Goal: Find specific page/section: Find specific page/section

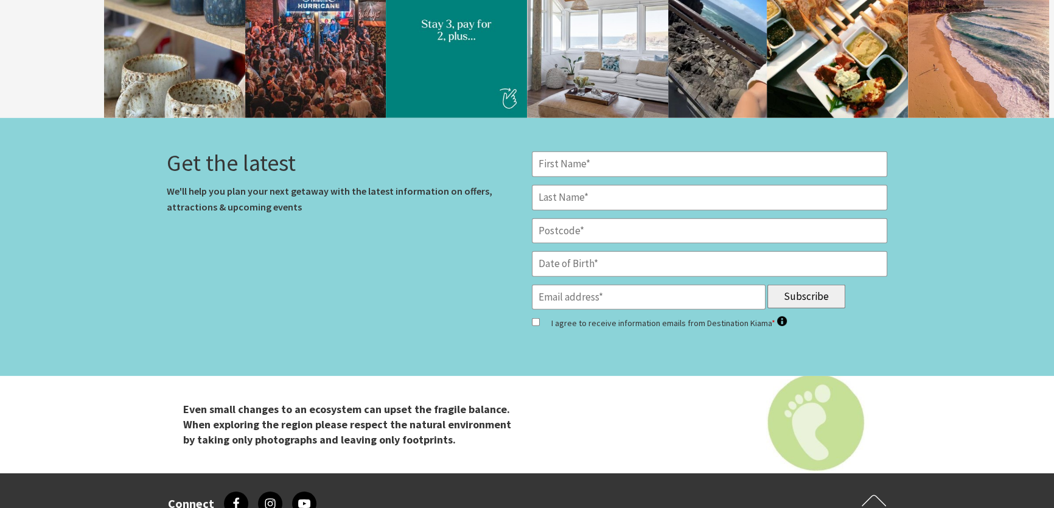
scroll to position [4933, 0]
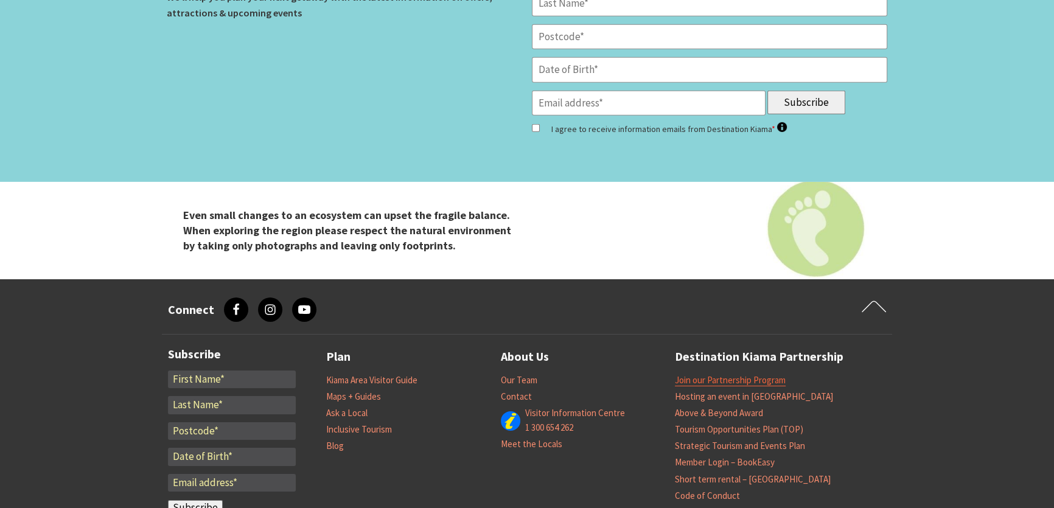
click at [718, 374] on link "Join our Partnership Program" at bounding box center [730, 380] width 111 height 12
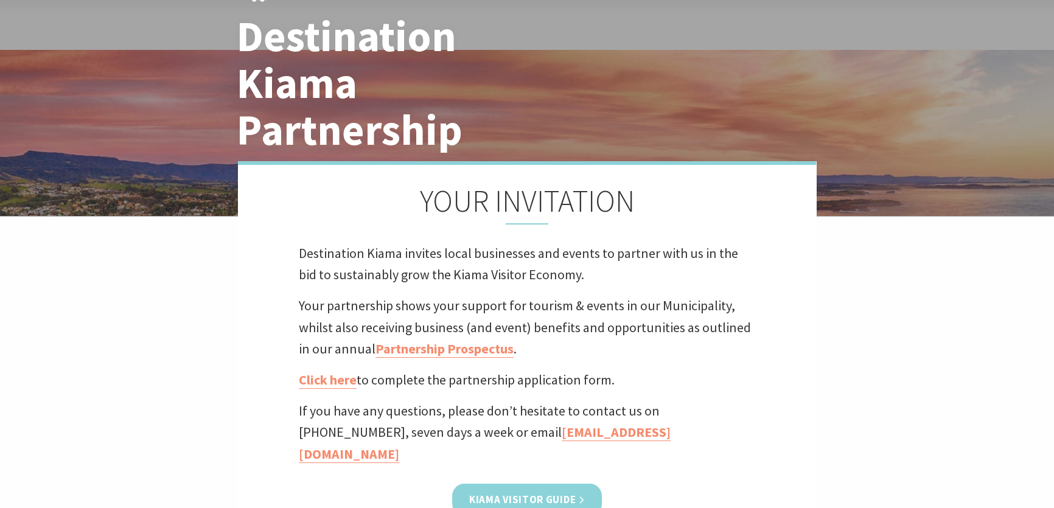
scroll to position [276, 0]
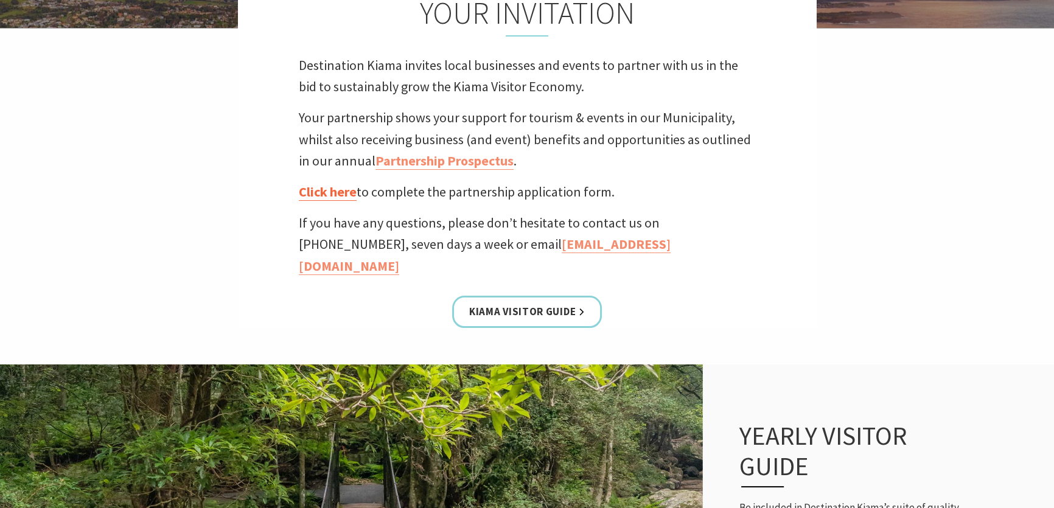
click at [315, 192] on link "Click here" at bounding box center [328, 192] width 58 height 18
